Goal: Navigation & Orientation: Find specific page/section

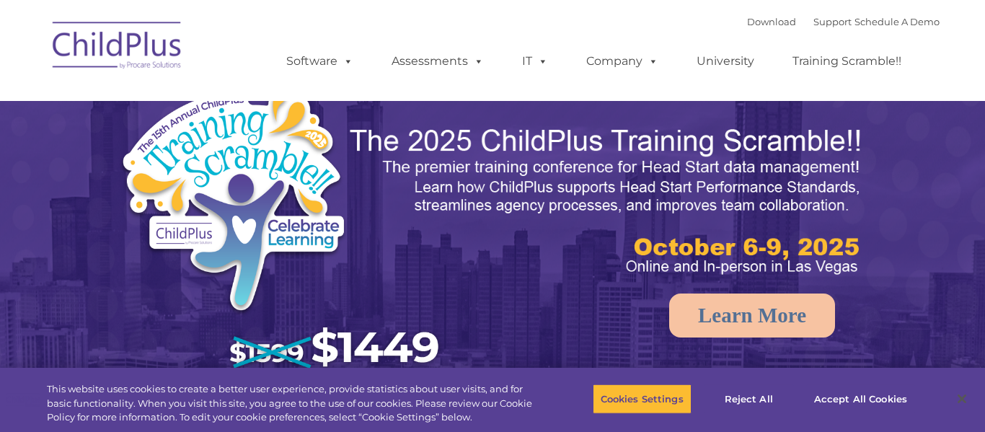
select select "MEDIUM"
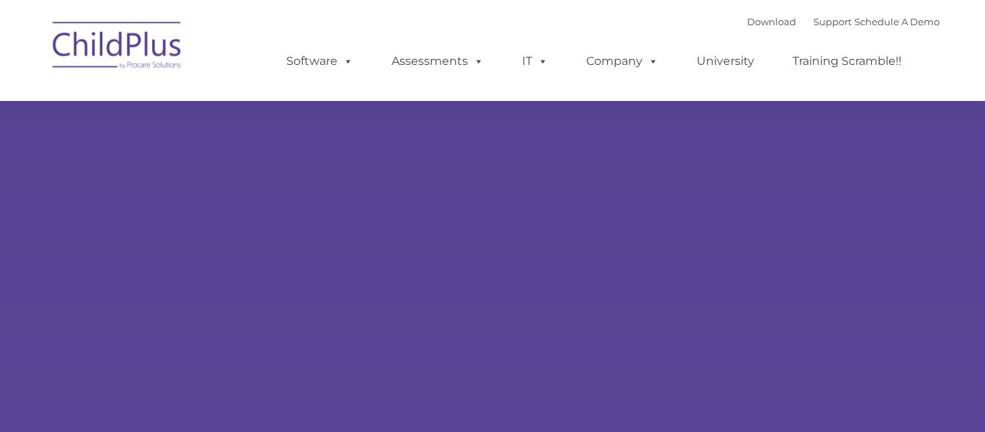
type input ""
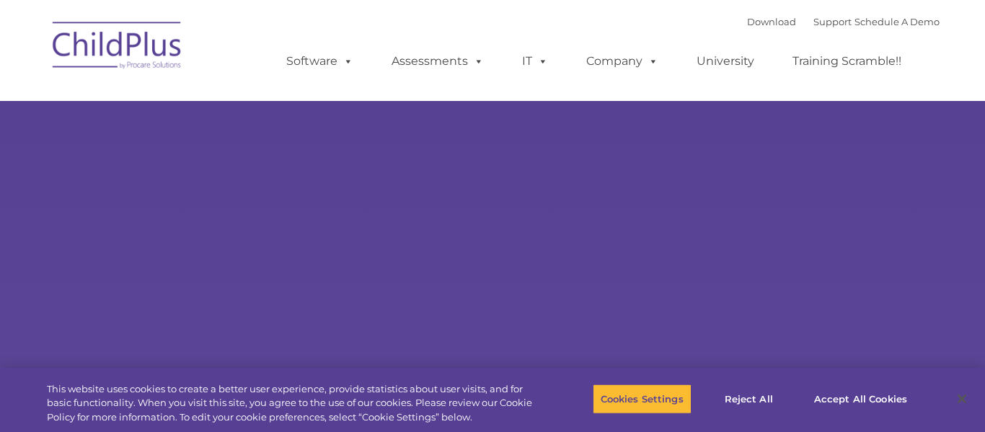
select select "MEDIUM"
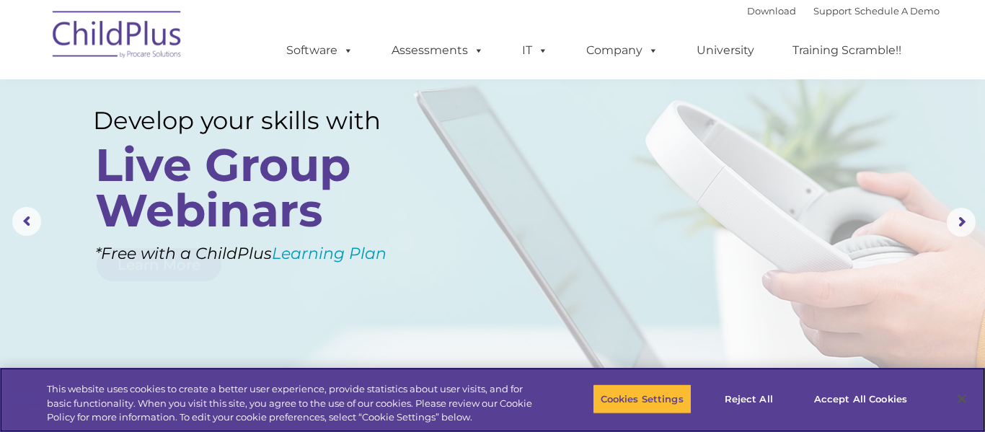
scroll to position [21, 0]
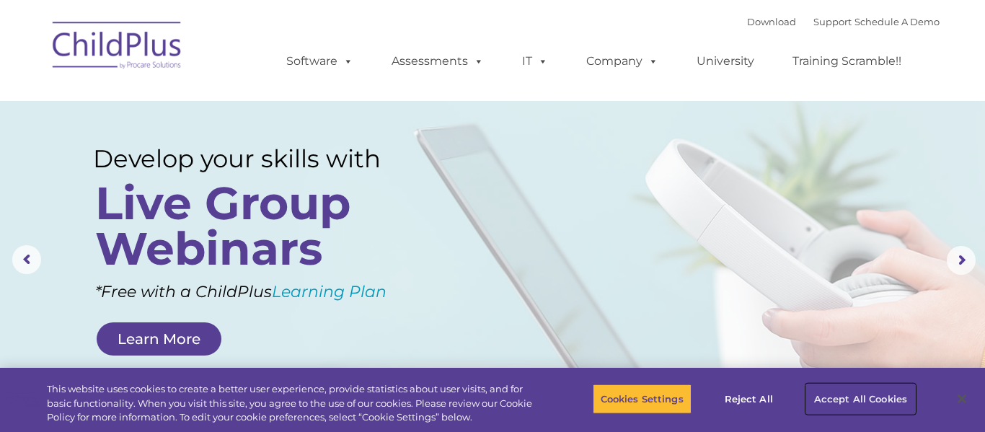
click at [832, 392] on button "Accept All Cookies" at bounding box center [860, 399] width 109 height 30
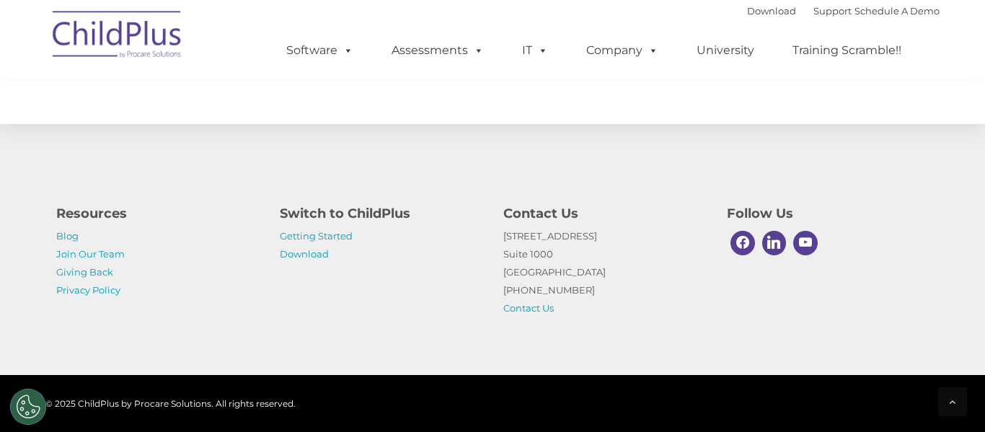
scroll to position [0, 0]
